Goal: Manage account settings

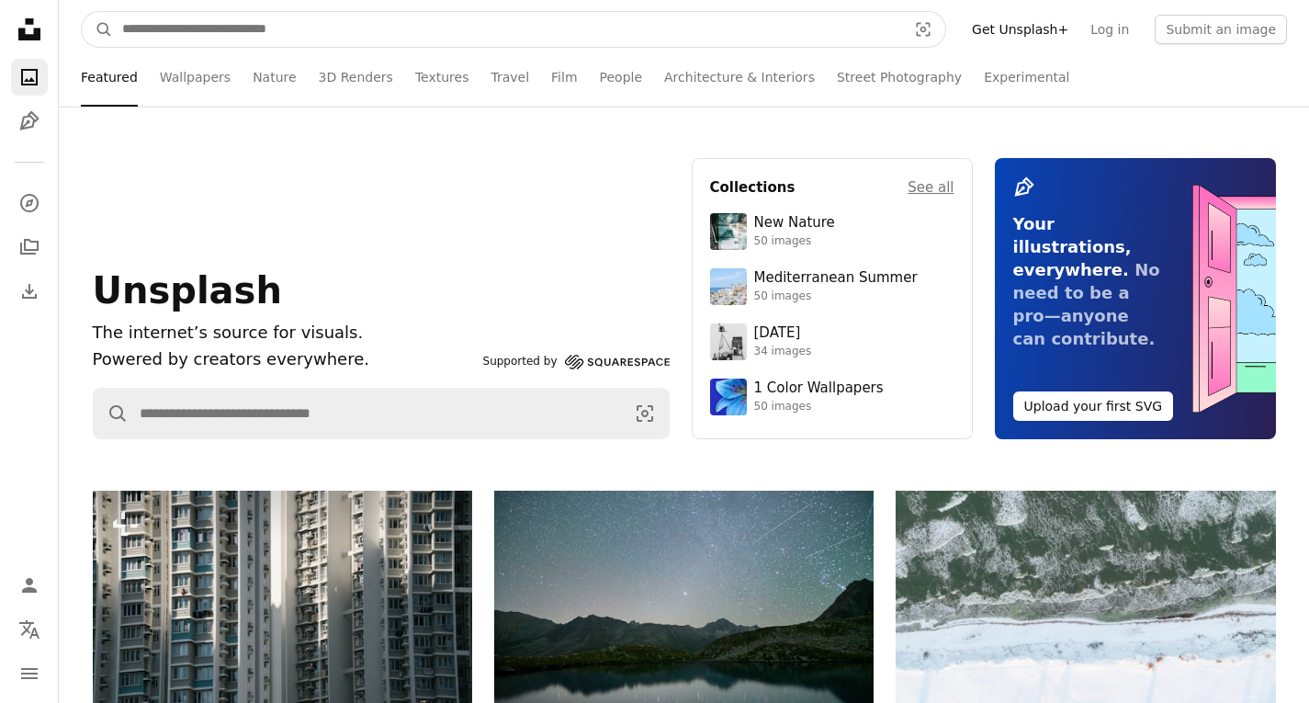
click at [307, 28] on input "Find visuals sitewide" at bounding box center [507, 29] width 788 height 35
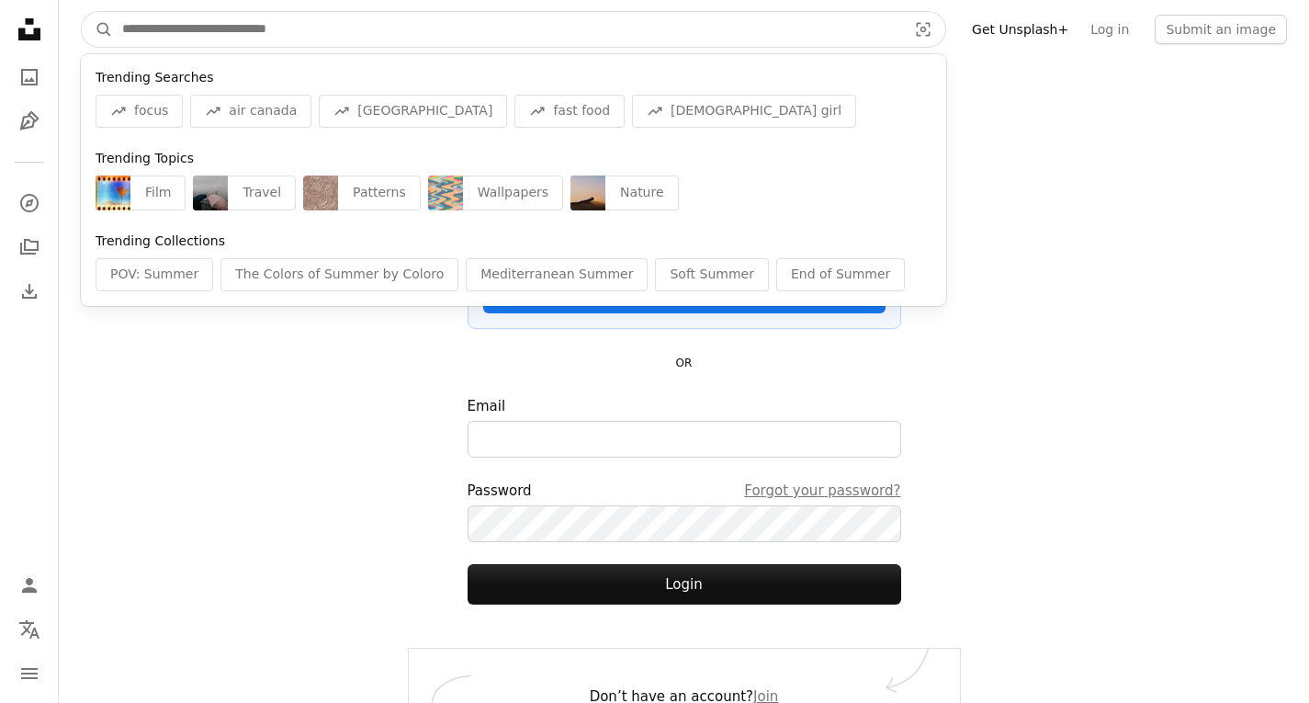
click at [307, 28] on input "Find visuals sitewide" at bounding box center [507, 29] width 788 height 35
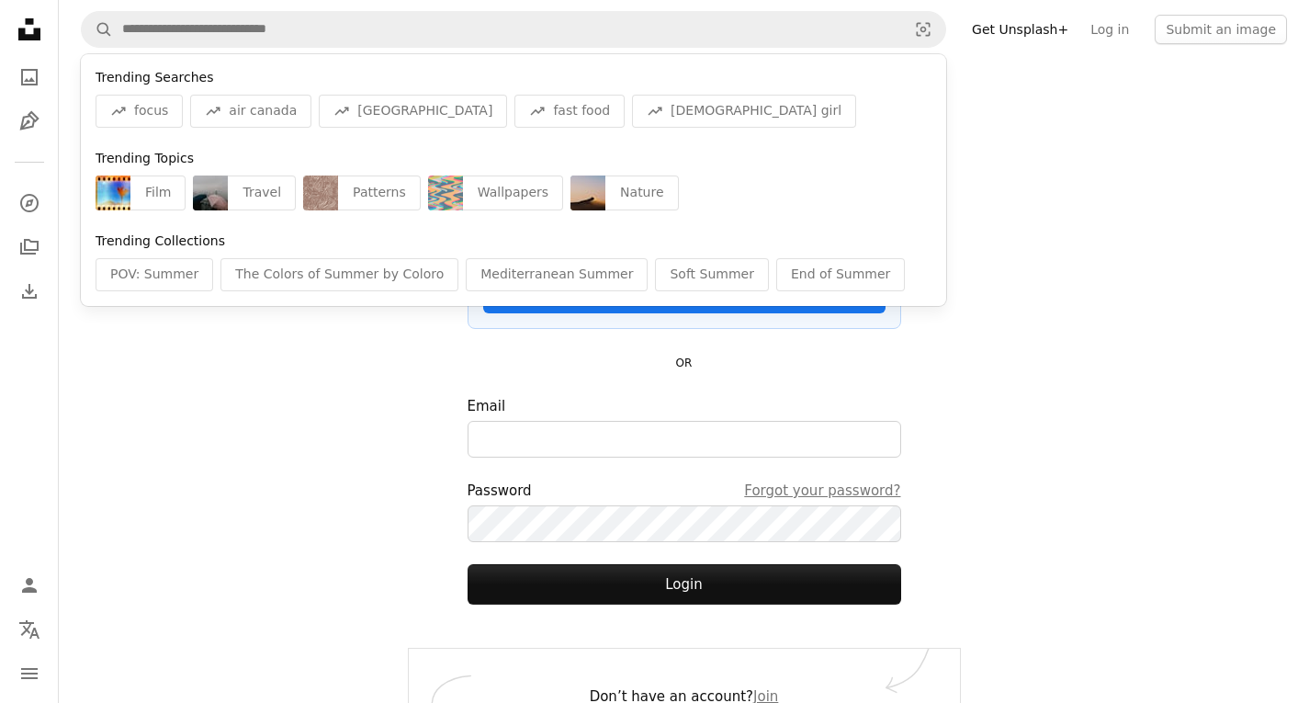
click at [361, 404] on div "A magnifying glass Trending Searches A trend sign focus A trend sign air canada…" at bounding box center [684, 372] width 1250 height 744
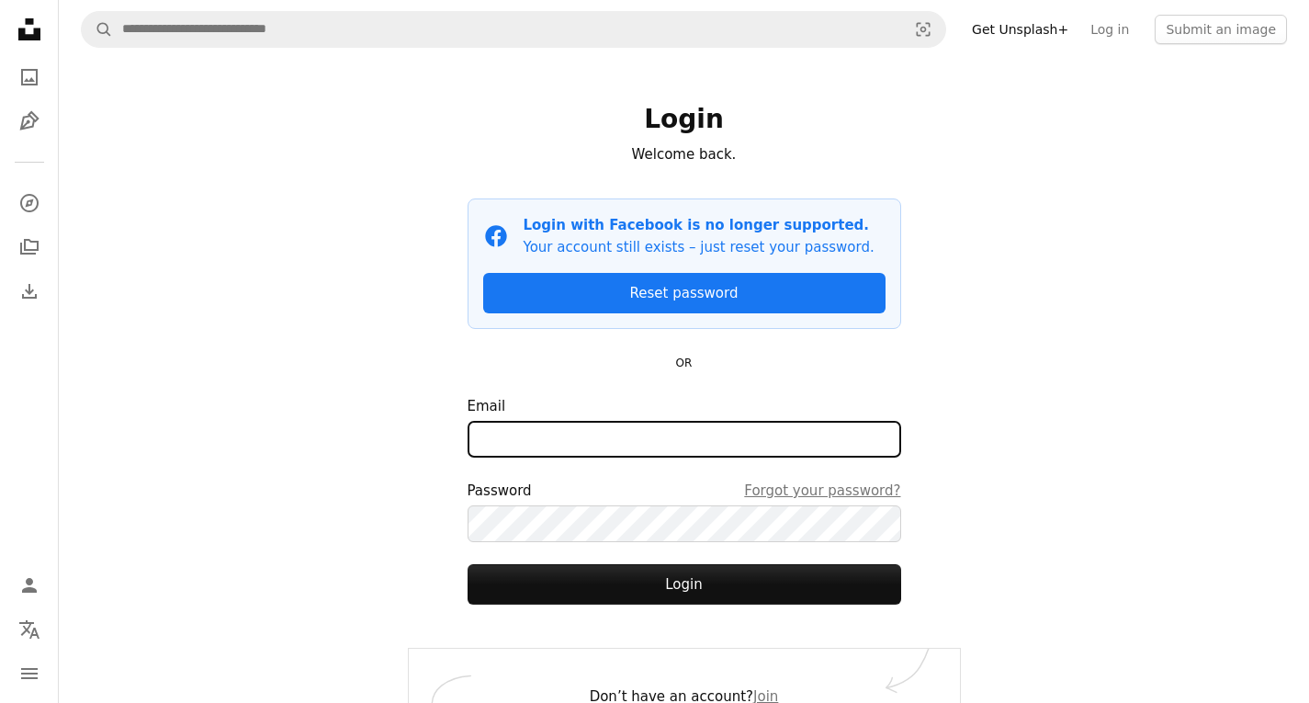
click at [640, 427] on input "Email" at bounding box center [683, 439] width 433 height 37
drag, startPoint x: 542, startPoint y: 404, endPoint x: 539, endPoint y: 438, distance: 34.1
click at [539, 438] on input "Email" at bounding box center [683, 439] width 433 height 37
paste input "**********"
type input "**********"
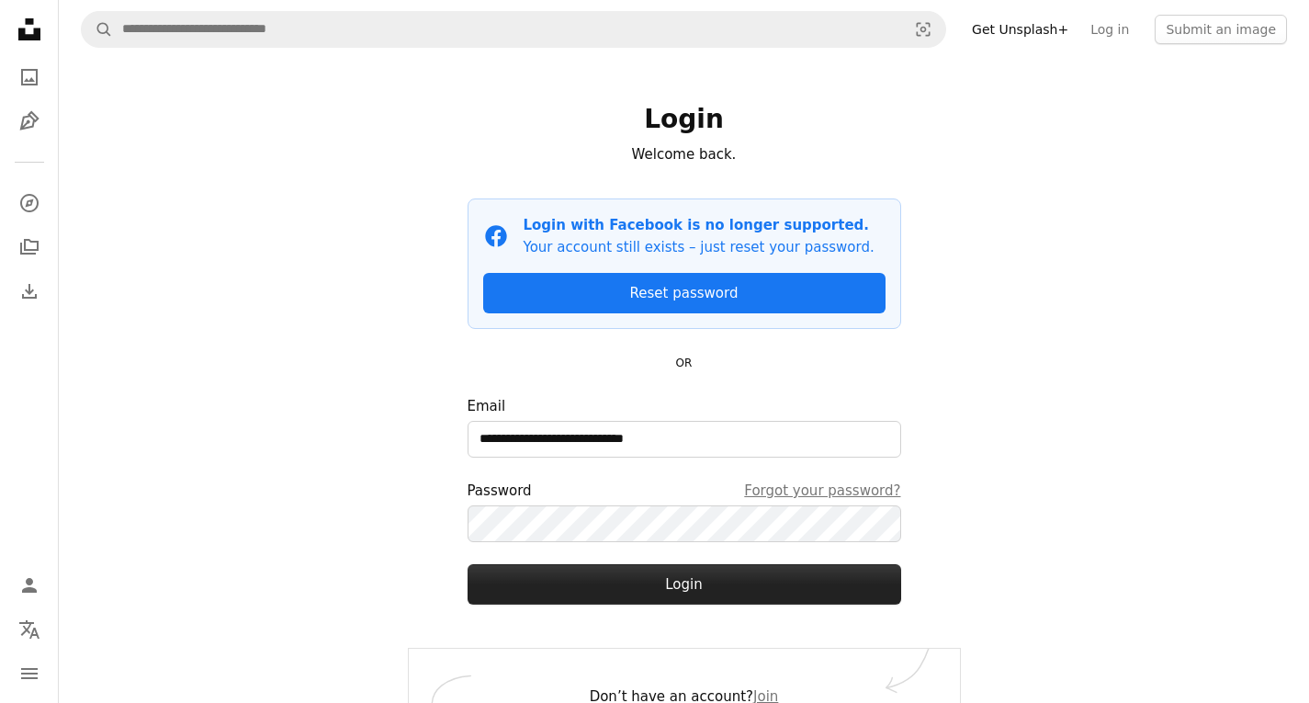
click at [636, 598] on button "Login" at bounding box center [683, 584] width 433 height 40
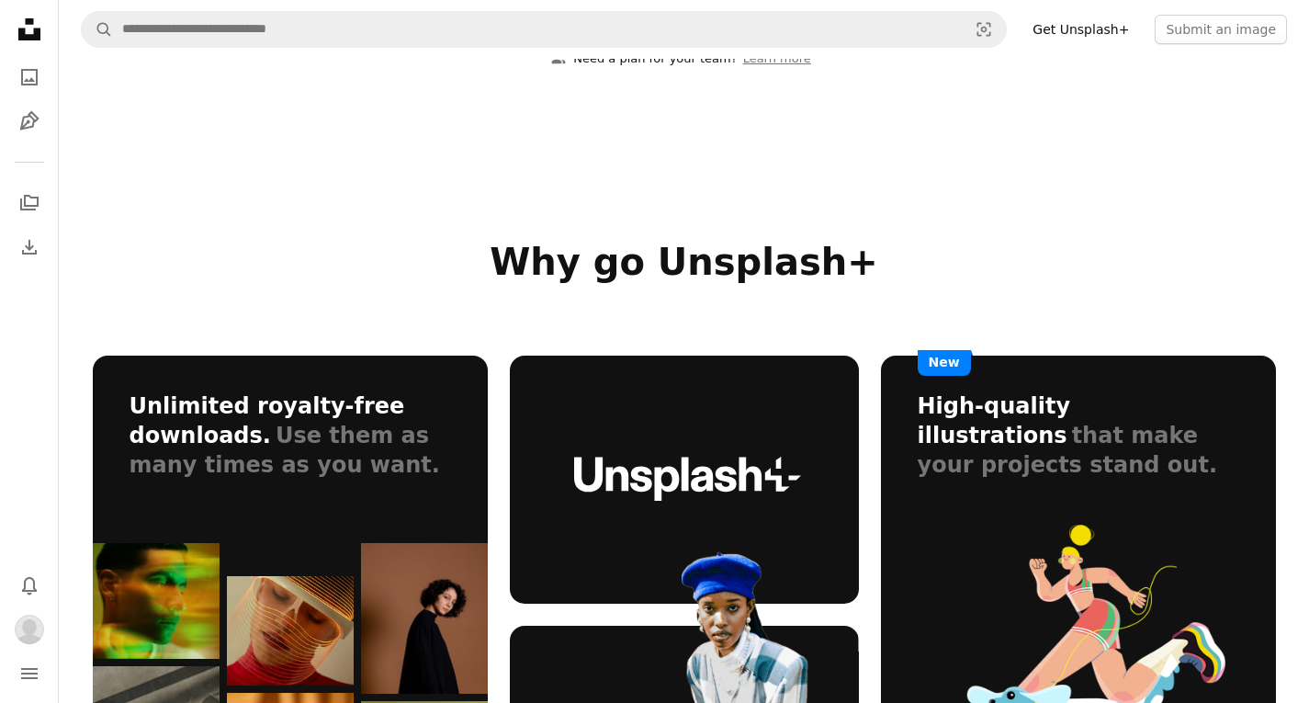
scroll to position [367, 0]
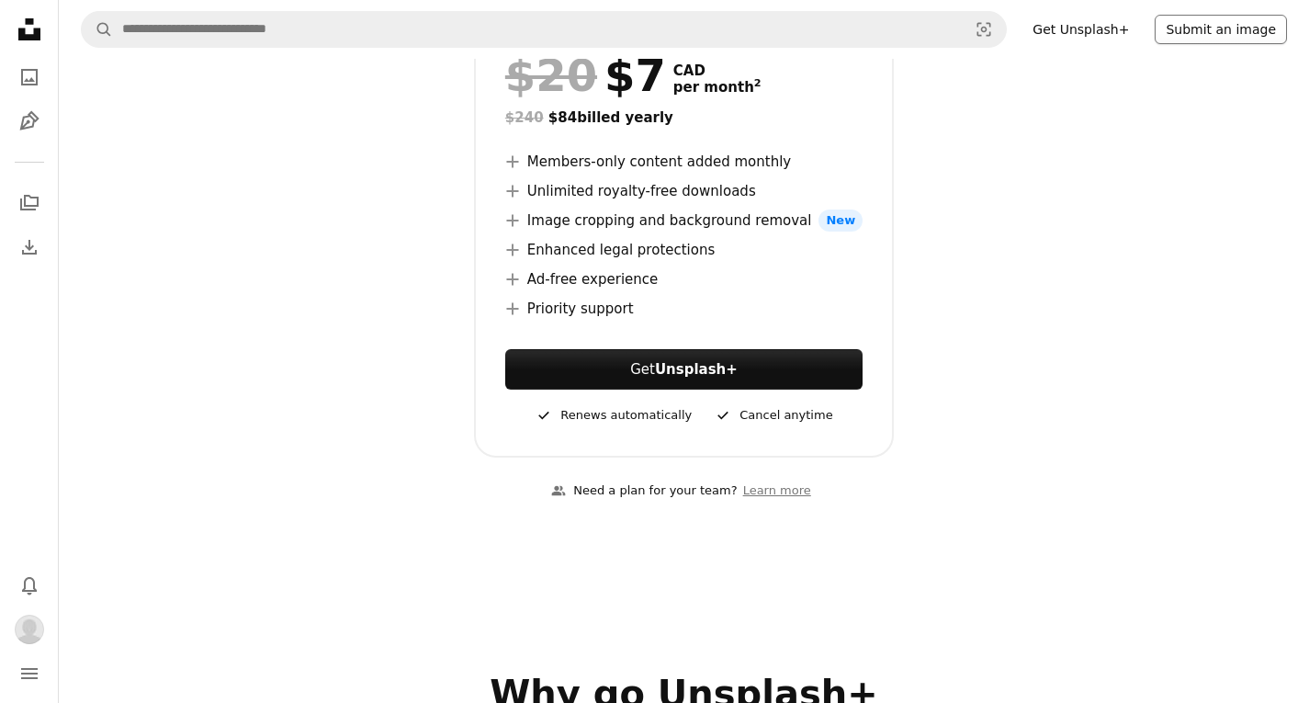
click at [1186, 35] on button "Submit an image" at bounding box center [1220, 29] width 132 height 29
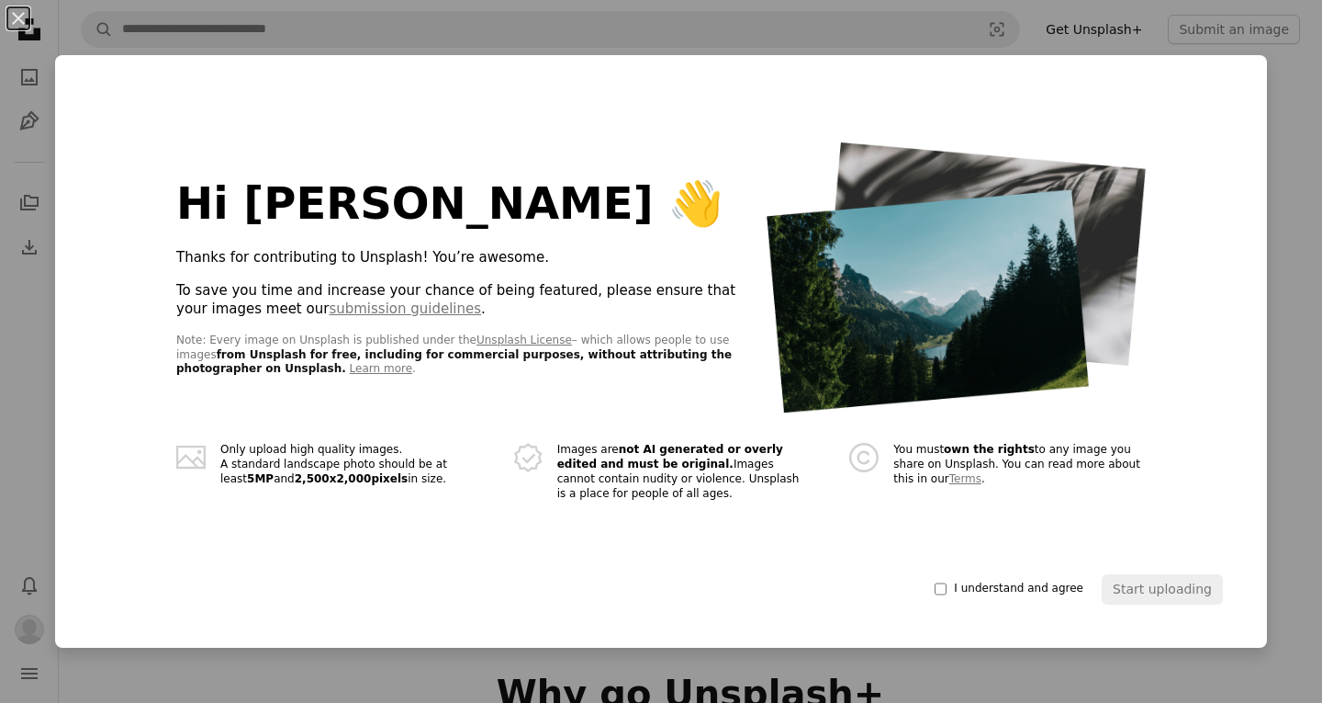
click at [1278, 207] on div "An X shape Hi [PERSON_NAME] 👋 Thanks for contributing to Unsplash! You’re aweso…" at bounding box center [661, 351] width 1322 height 703
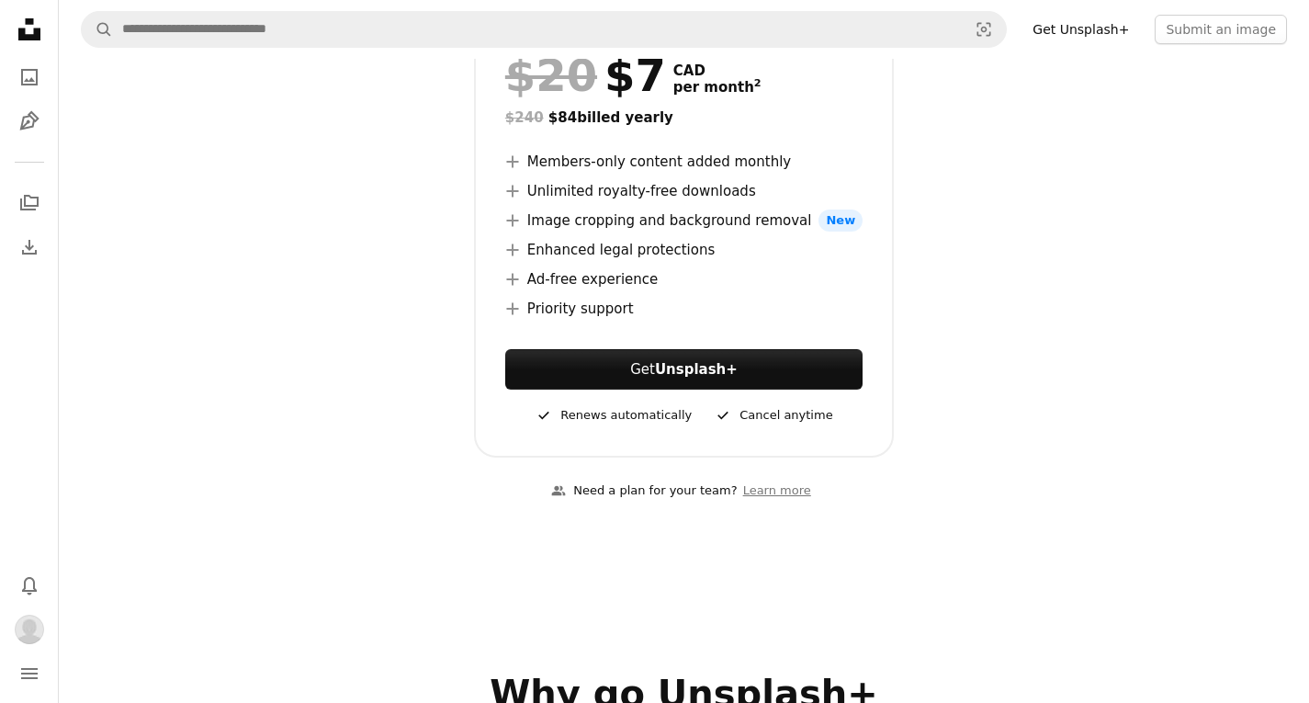
click at [25, 35] on icon at bounding box center [29, 29] width 22 height 22
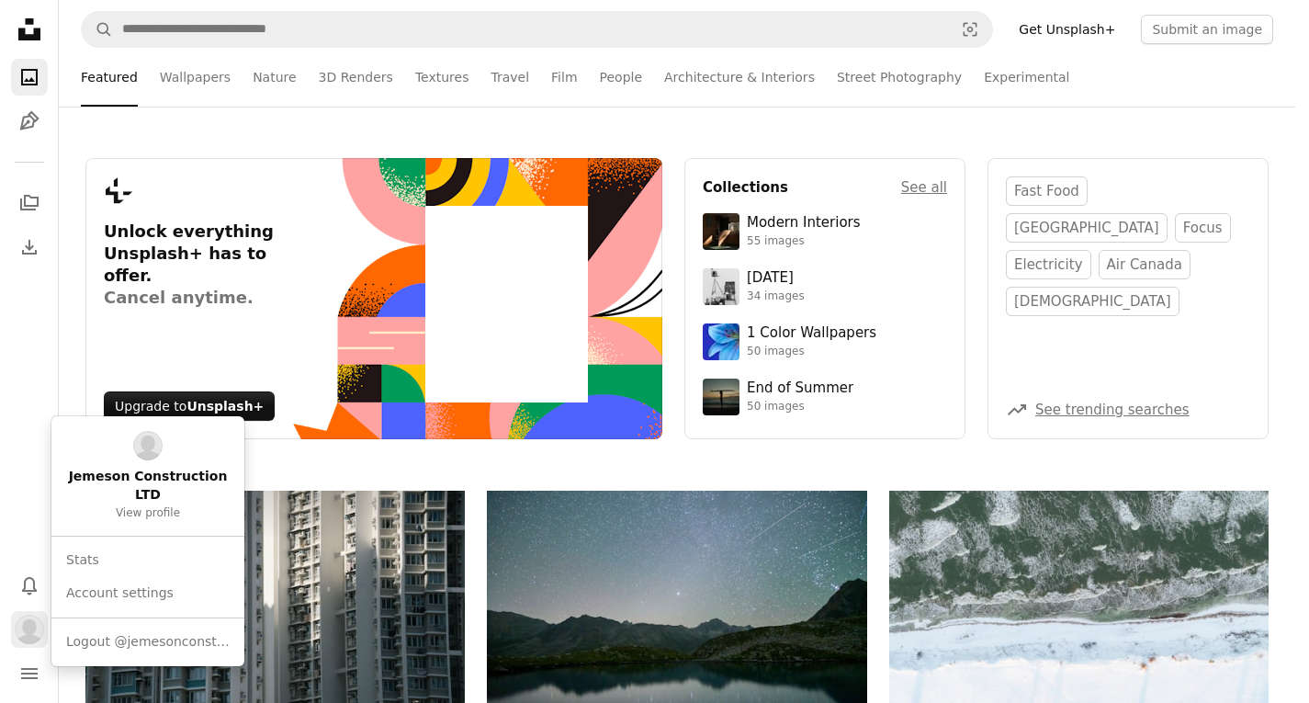
click at [28, 631] on img "Profile" at bounding box center [29, 628] width 29 height 29
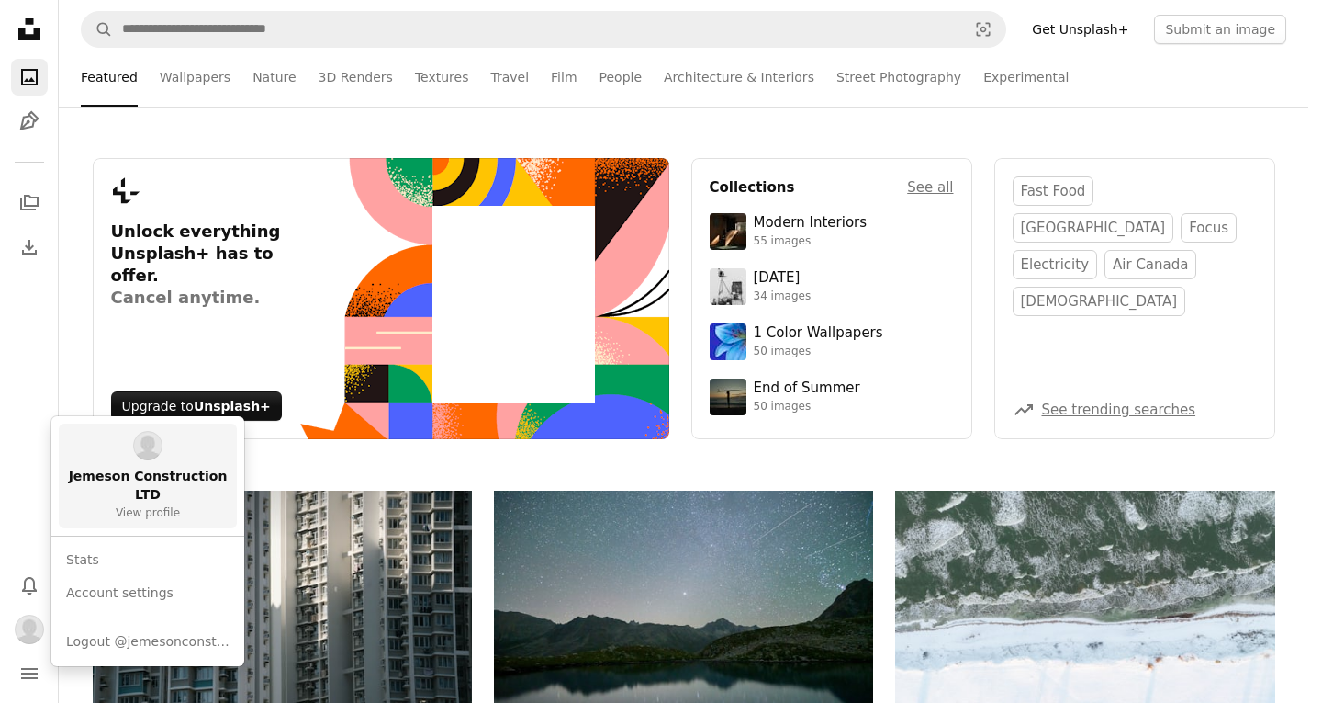
click at [129, 482] on span "Jemeson Construction LTD" at bounding box center [147, 485] width 163 height 37
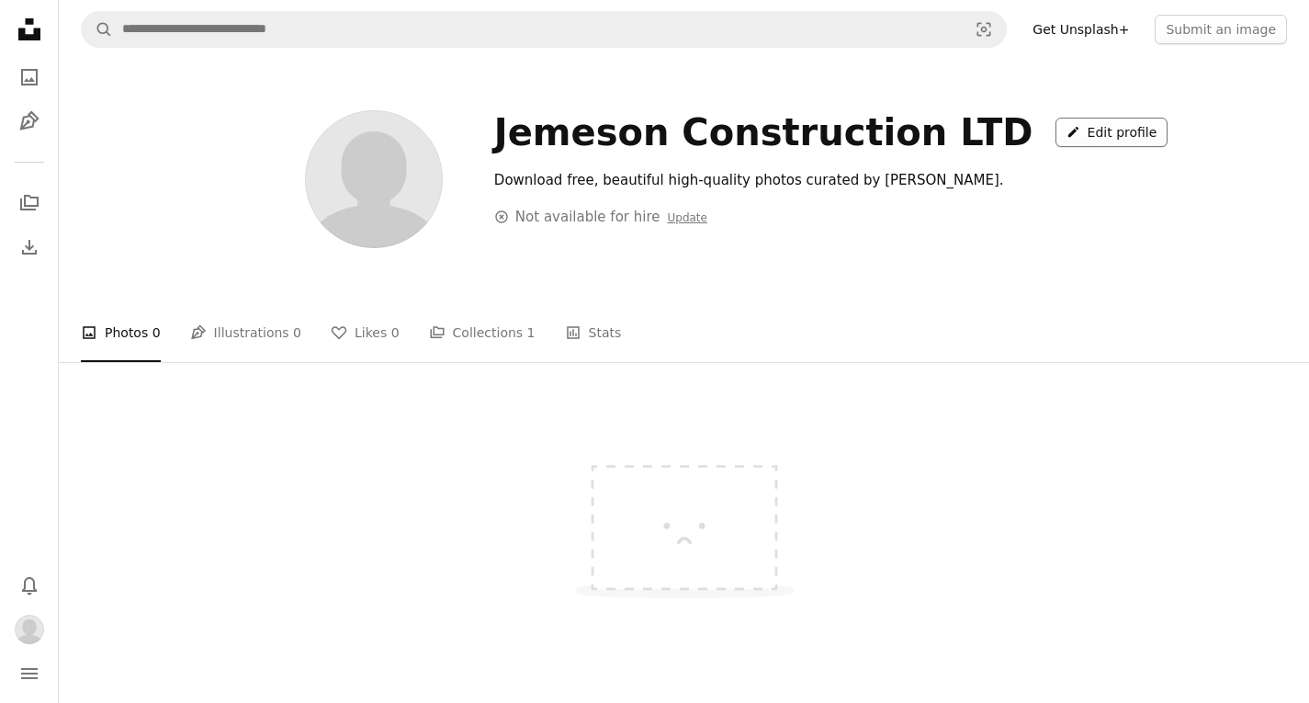
click at [1055, 138] on link "A pencil Edit profile" at bounding box center [1111, 132] width 113 height 29
